Goal: Browse casually: Explore the website without a specific task or goal

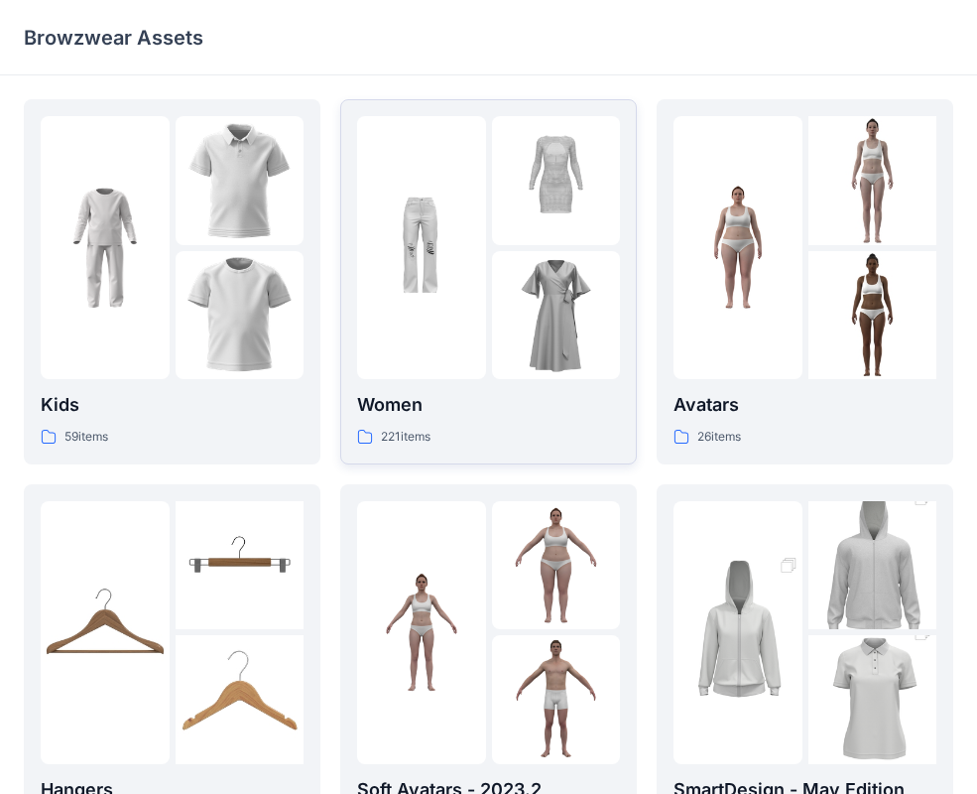
click at [448, 264] on img at bounding box center [421, 248] width 129 height 129
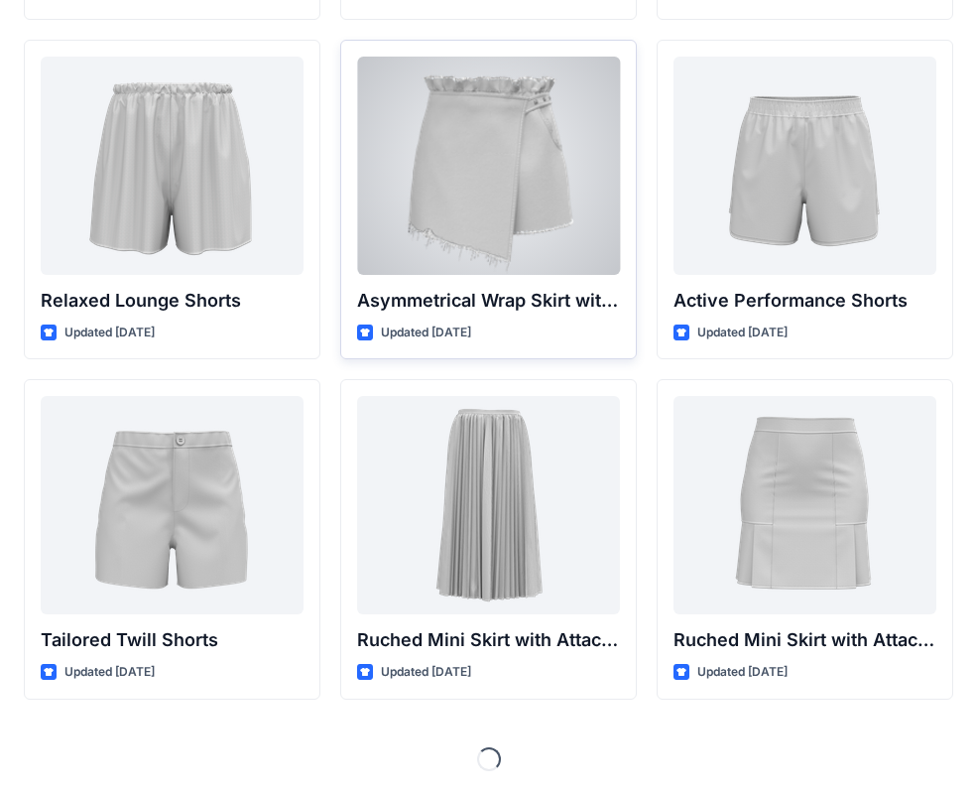
scroll to position [4819, 0]
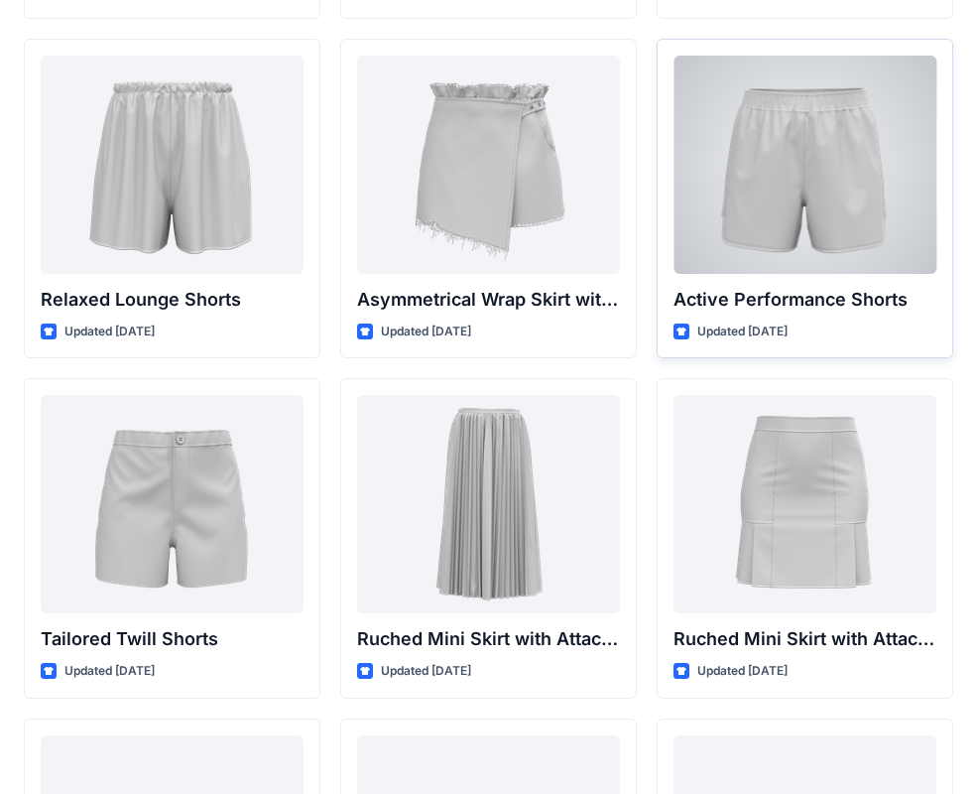
click at [763, 203] on div at bounding box center [805, 165] width 263 height 218
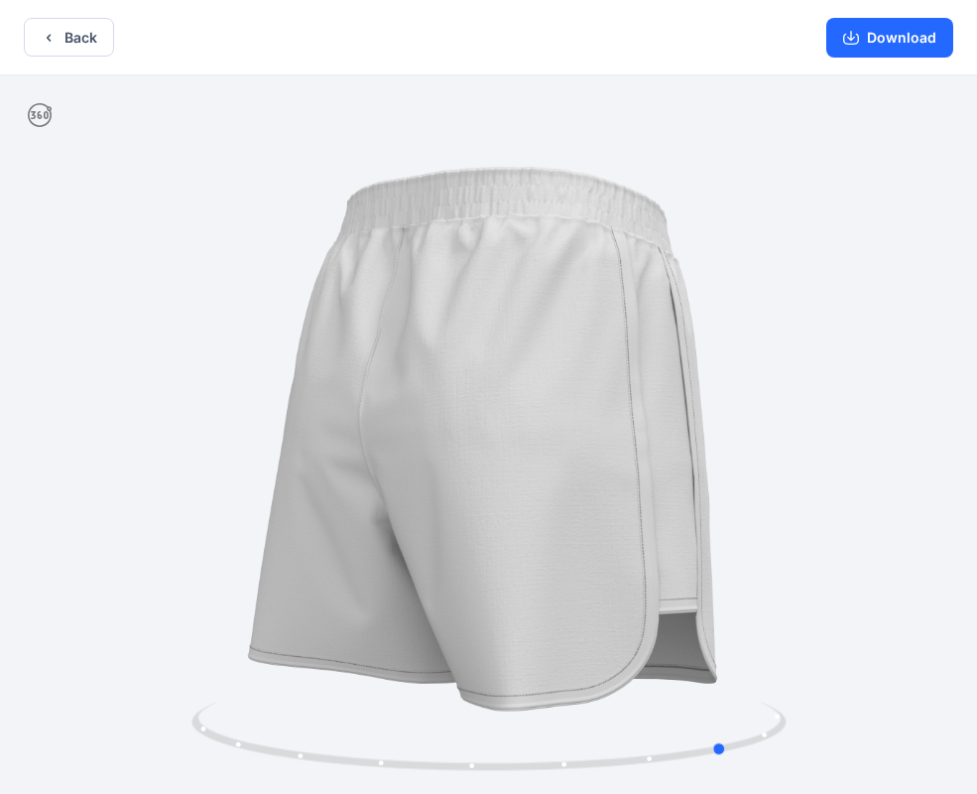
drag, startPoint x: 808, startPoint y: 395, endPoint x: 450, endPoint y: 417, distance: 357.8
click at [450, 417] on div at bounding box center [488, 436] width 977 height 722
click at [70, 53] on button "Back" at bounding box center [69, 37] width 90 height 39
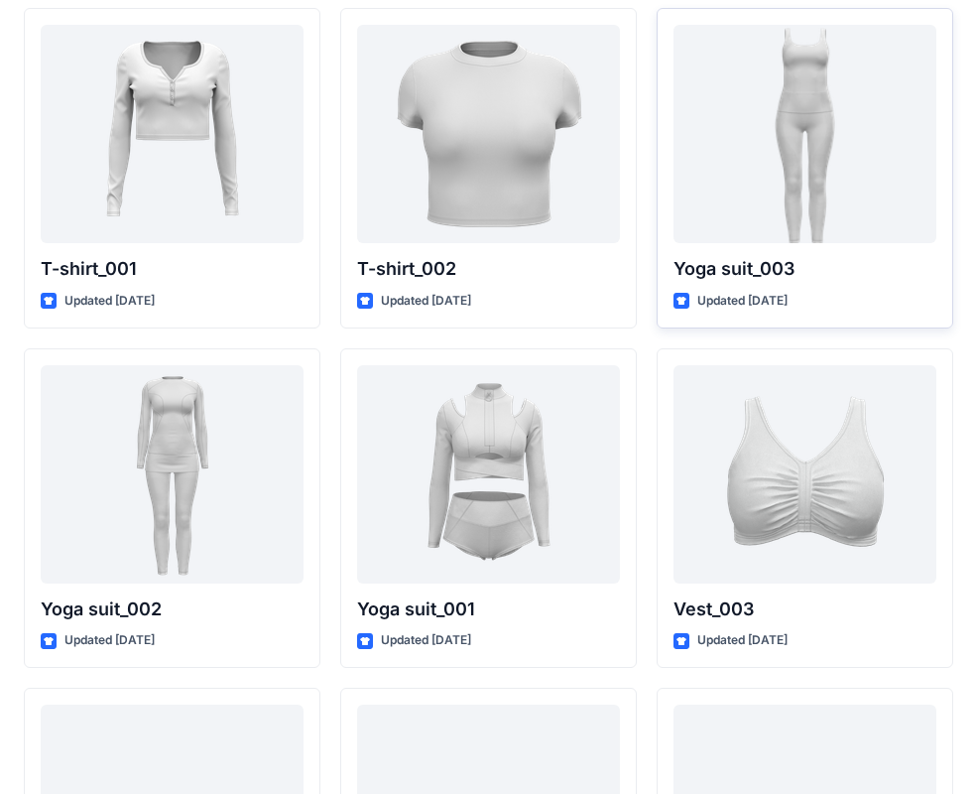
scroll to position [10626, 0]
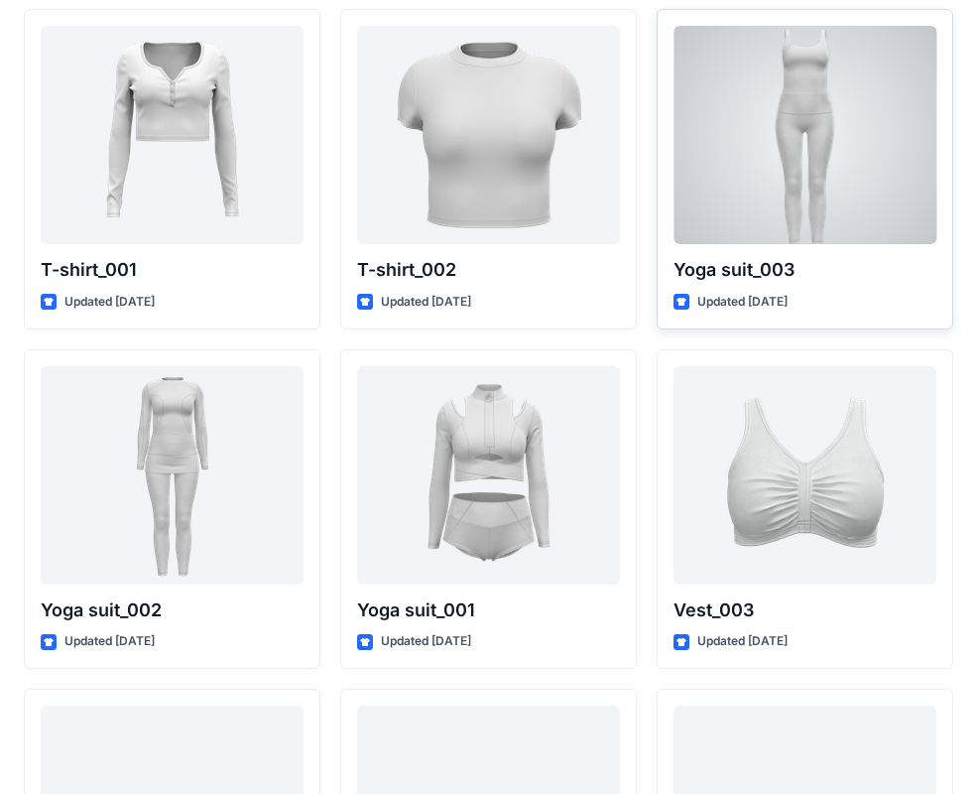
click at [819, 193] on div at bounding box center [805, 135] width 263 height 218
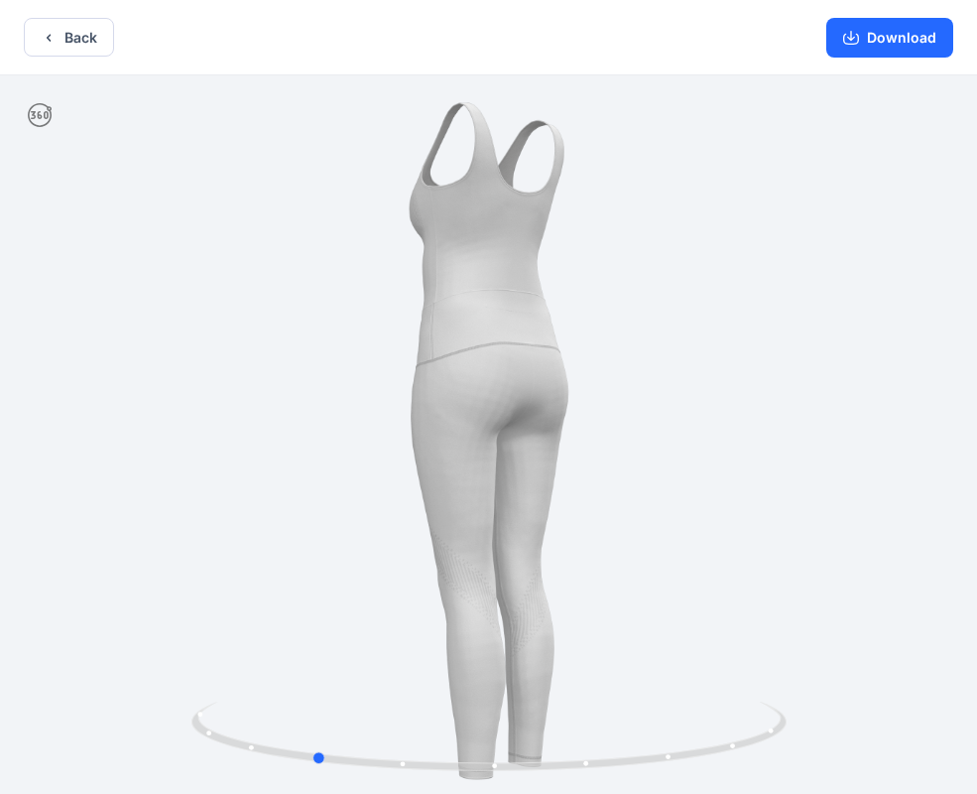
drag, startPoint x: 852, startPoint y: 371, endPoint x: 684, endPoint y: 390, distance: 169.7
click at [684, 390] on div at bounding box center [488, 436] width 977 height 722
click at [904, 46] on button "Download" at bounding box center [889, 38] width 127 height 40
